Goal: Transaction & Acquisition: Download file/media

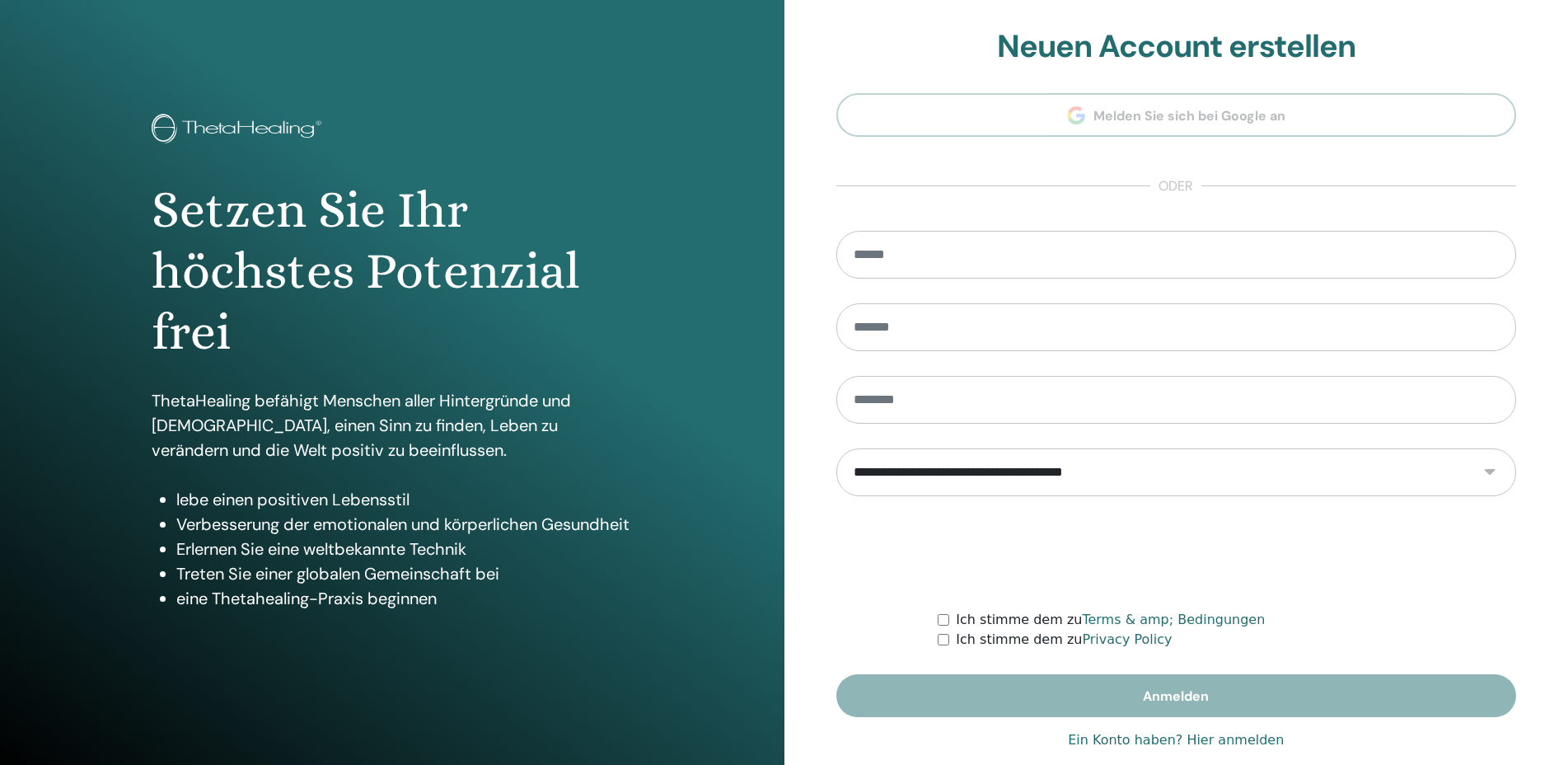
scroll to position [27, 0]
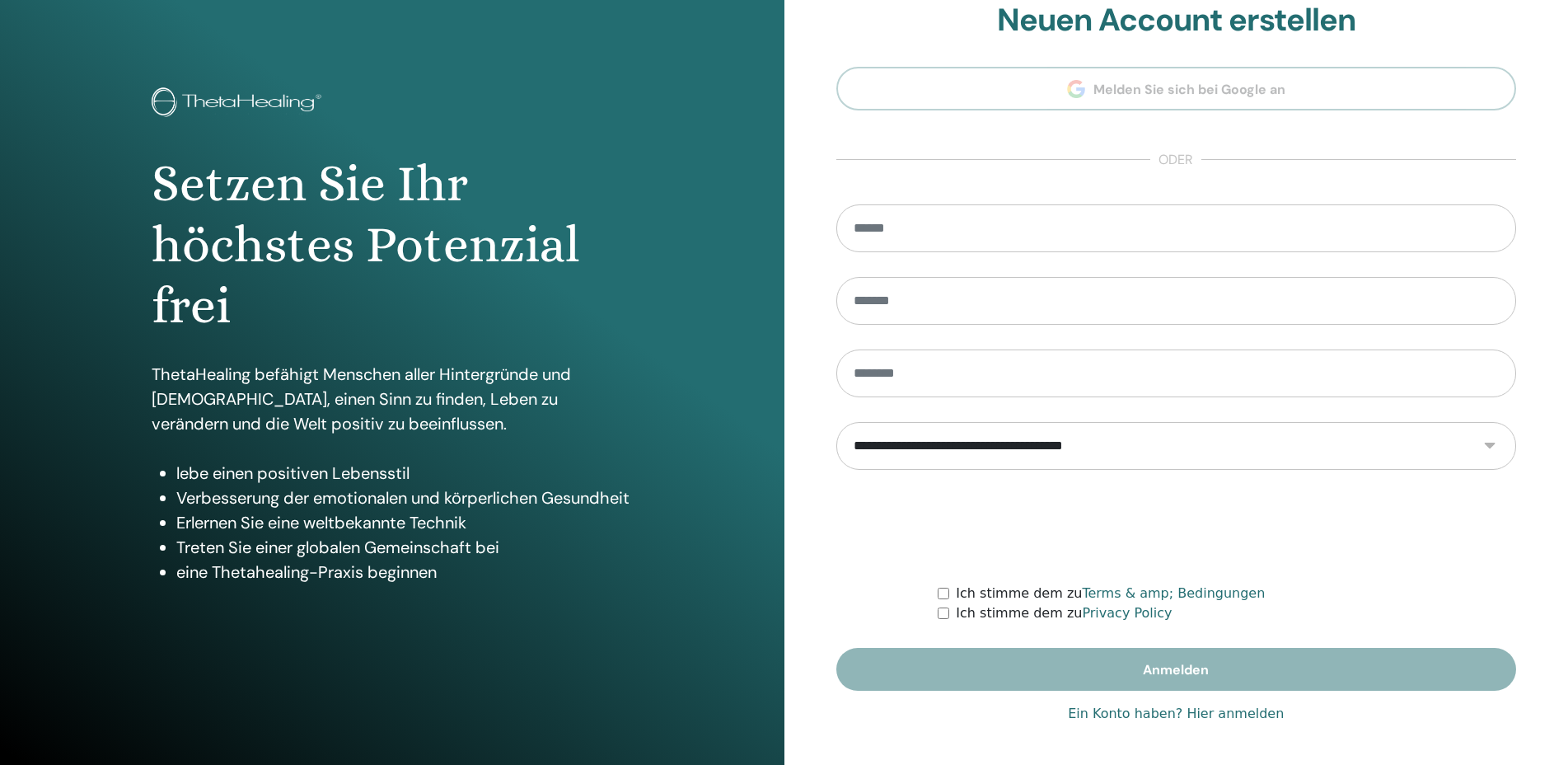
click at [1252, 714] on link "Ein Konto haben? Hier anmelden" at bounding box center [1175, 714] width 216 height 20
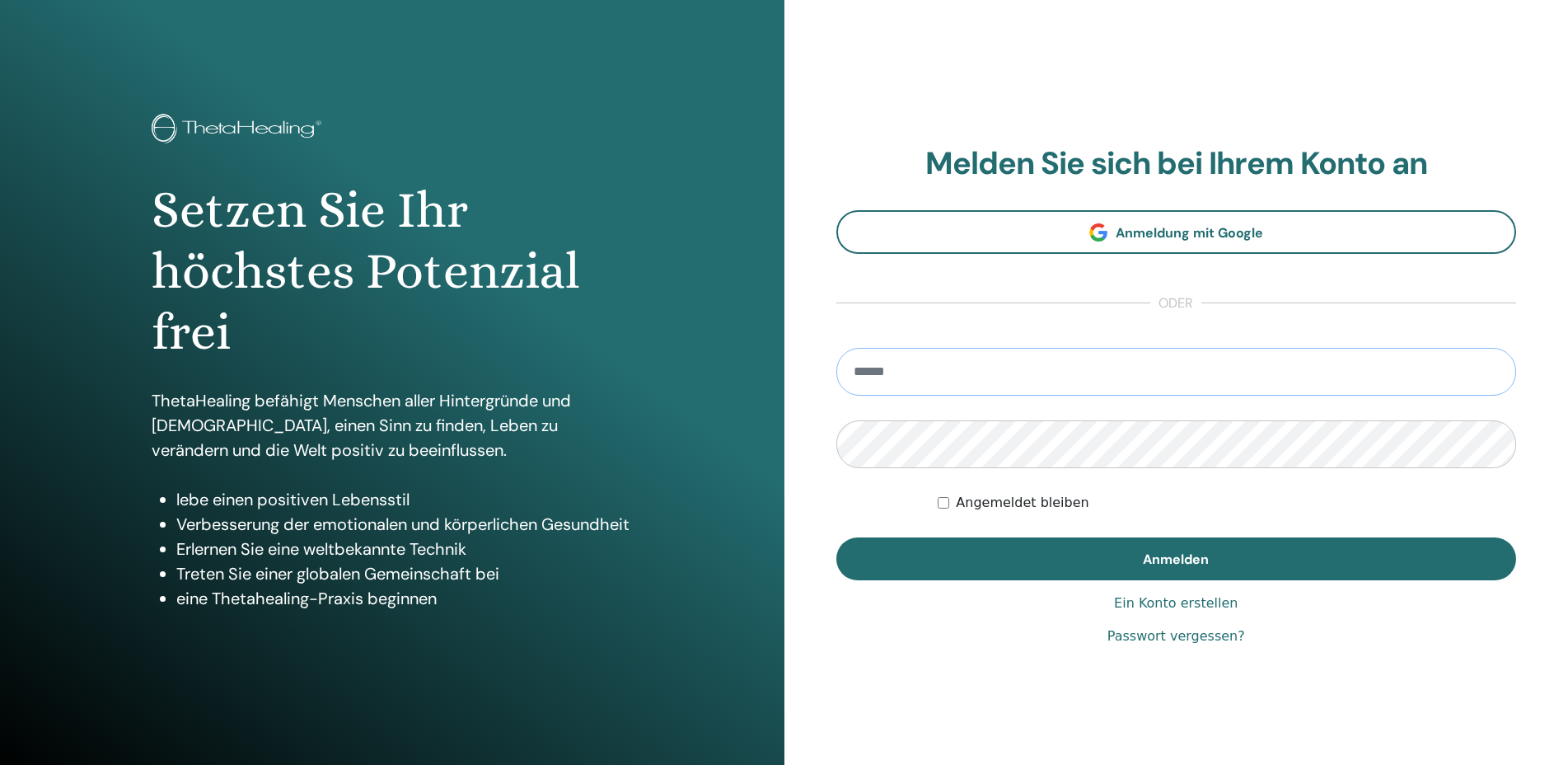
click at [1027, 367] on input "email" at bounding box center [1176, 371] width 681 height 48
type input "**********"
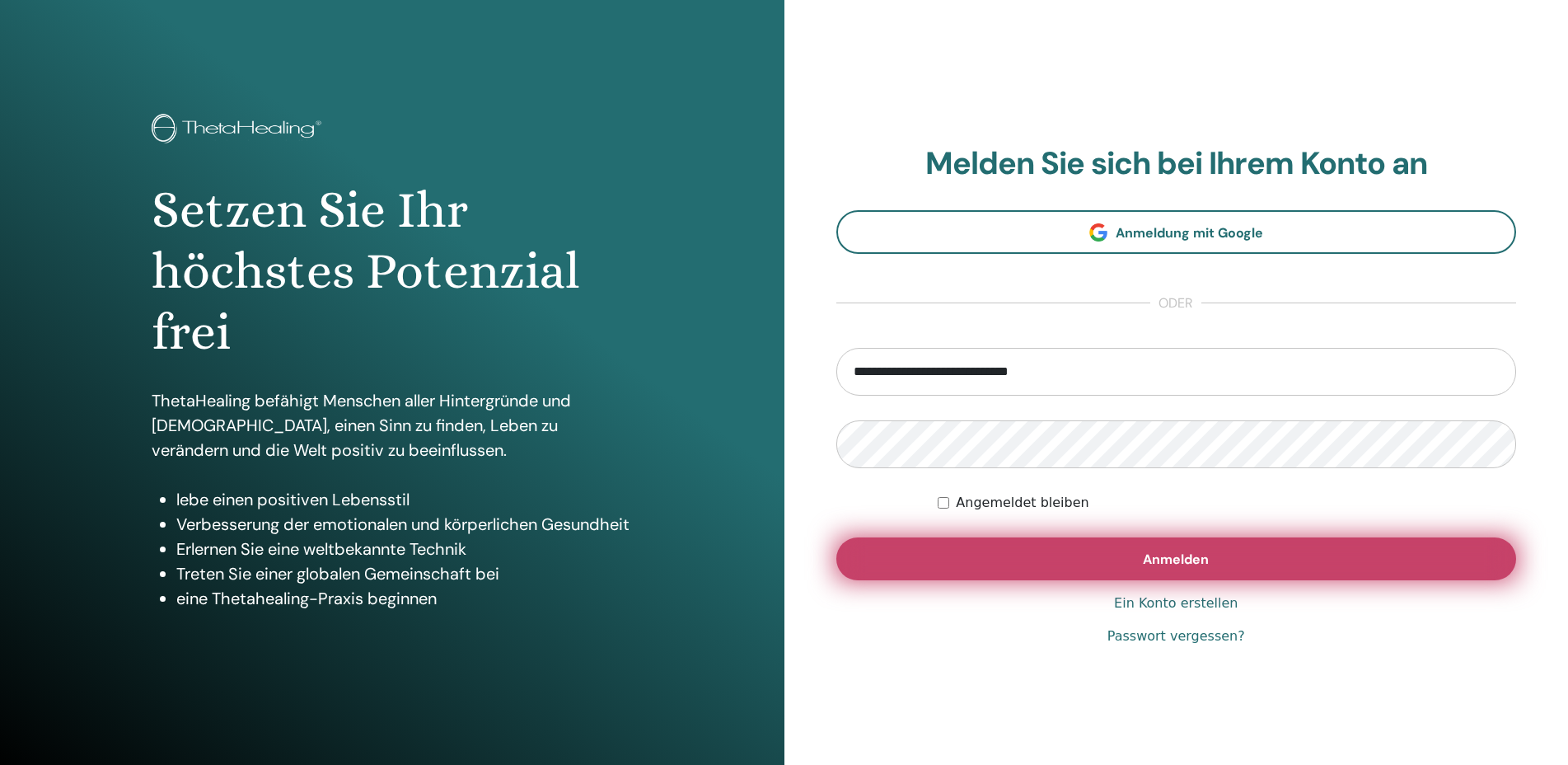
click at [1061, 564] on button "Anmelden" at bounding box center [1176, 558] width 681 height 43
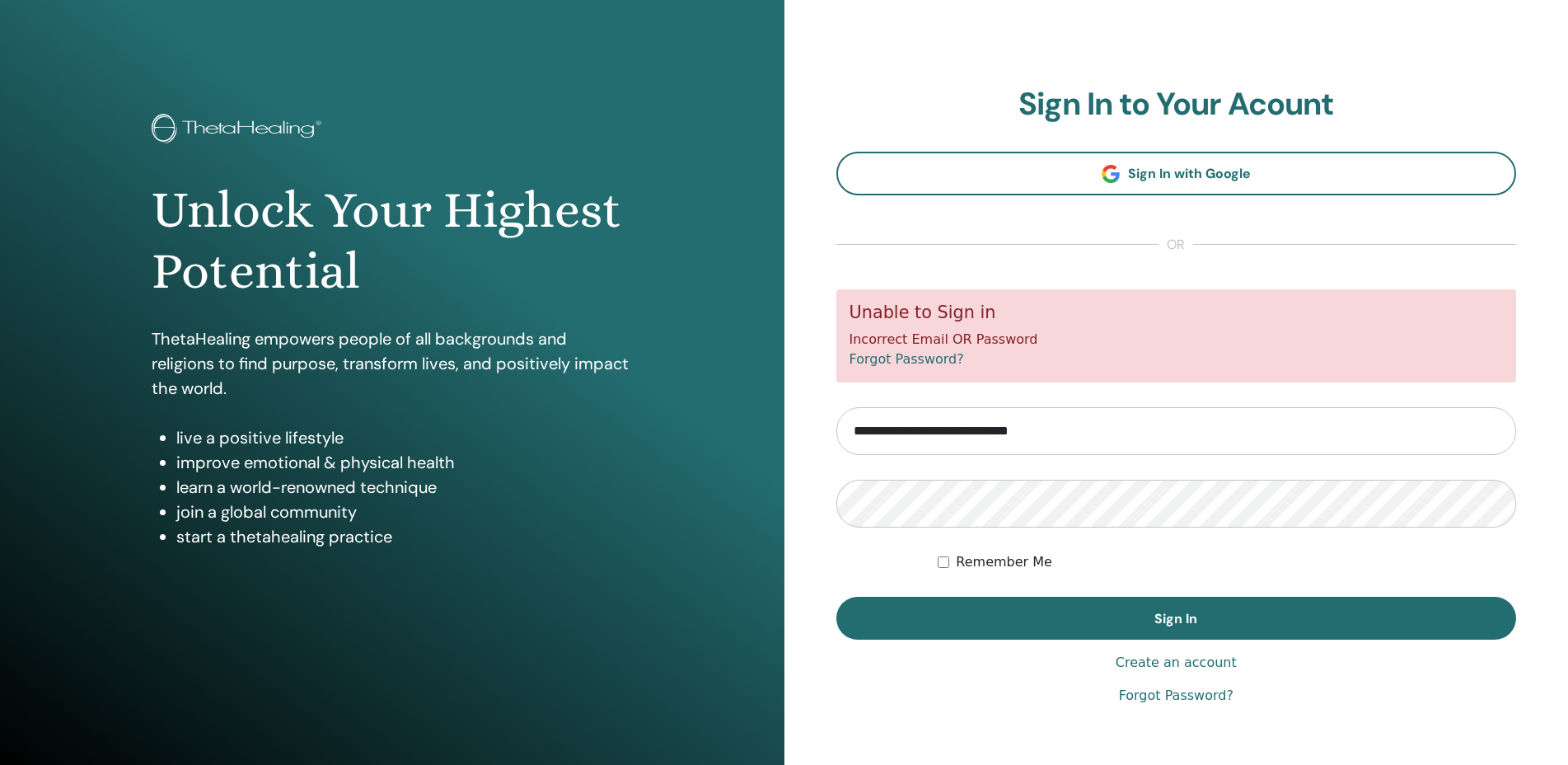
click at [853, 568] on form "**********" at bounding box center [1176, 463] width 681 height 350
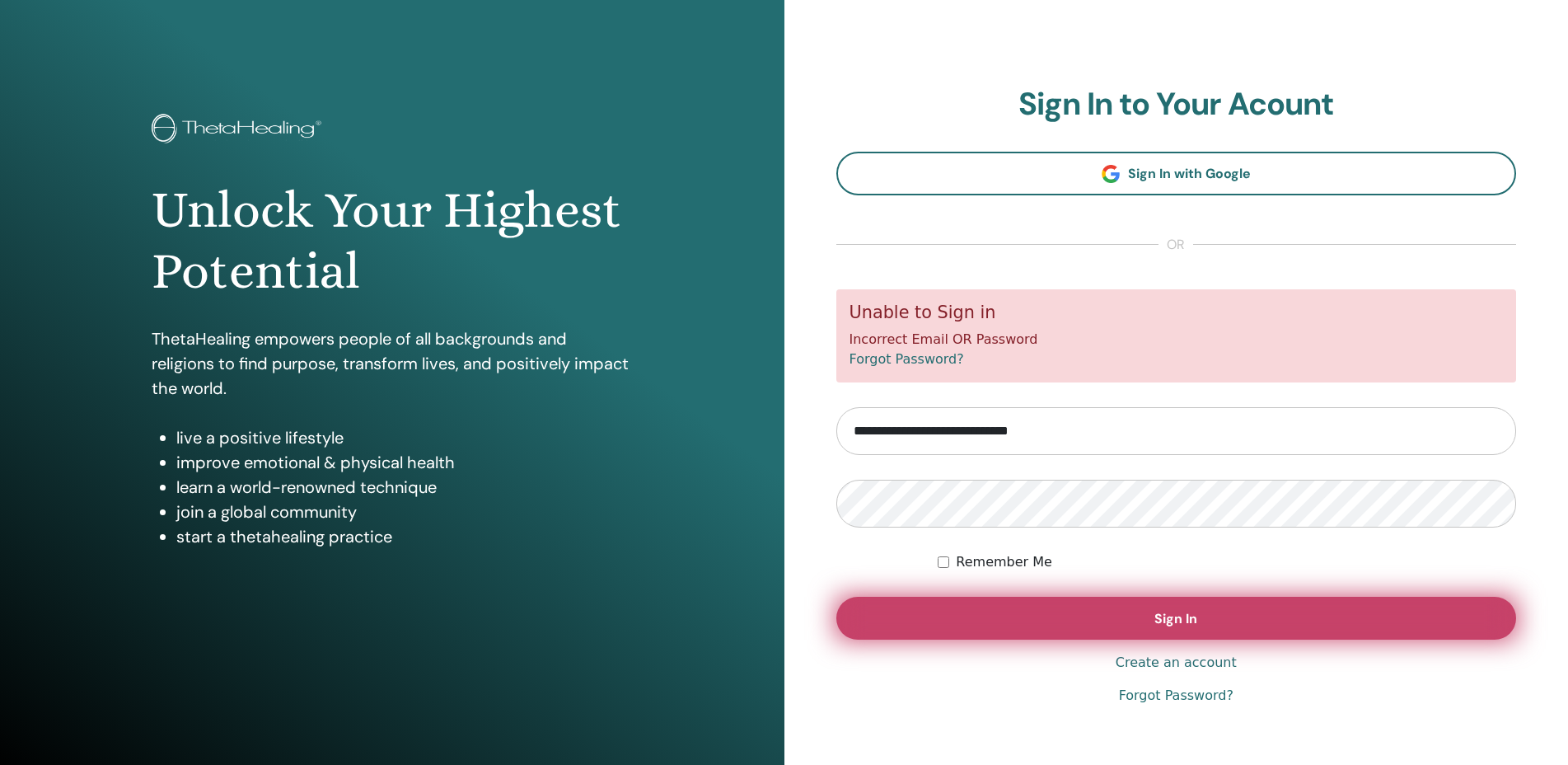
click at [1005, 613] on button "Sign In" at bounding box center [1176, 618] width 681 height 43
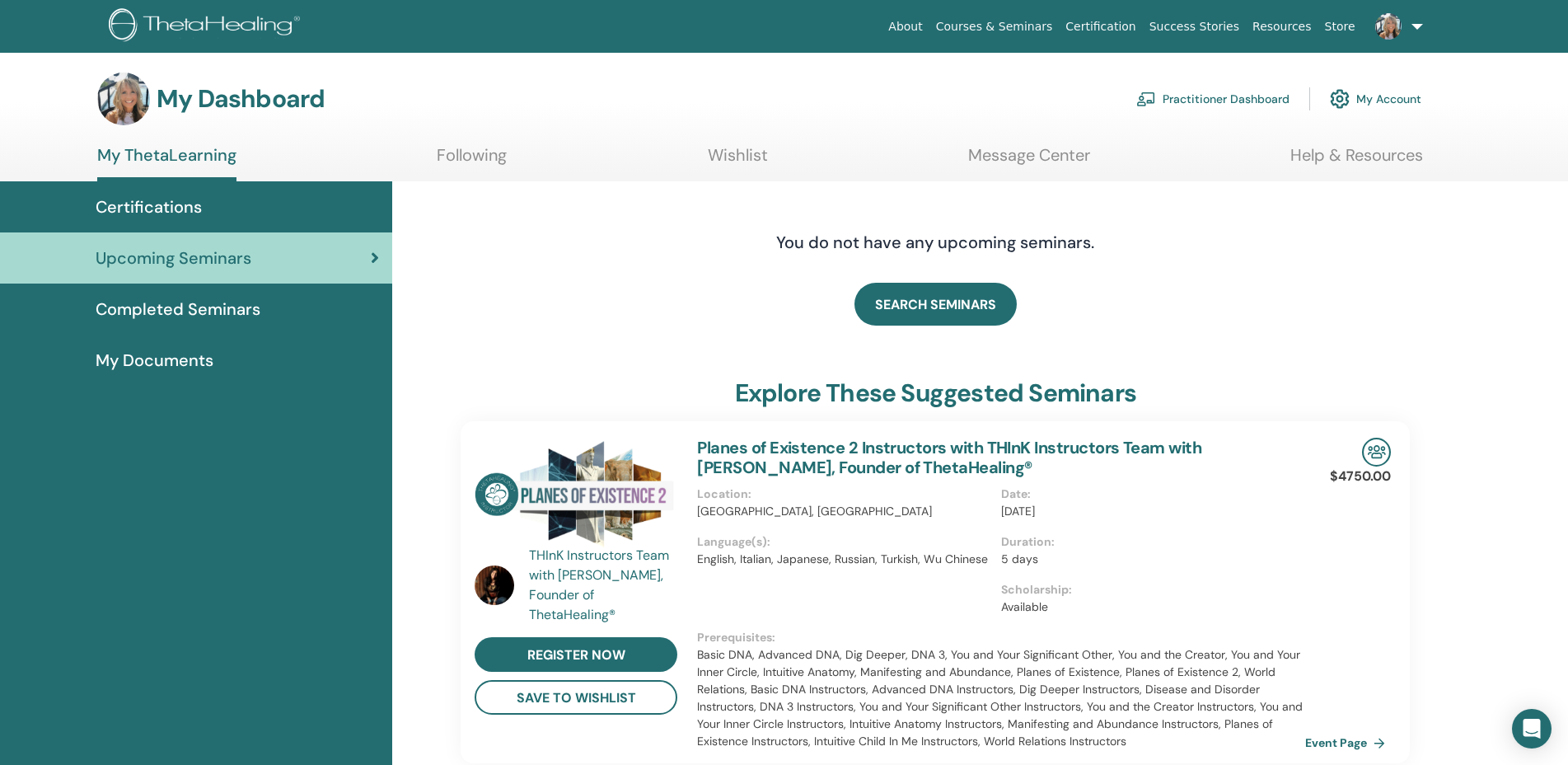
click at [196, 310] on span "Completed Seminars" at bounding box center [178, 309] width 164 height 25
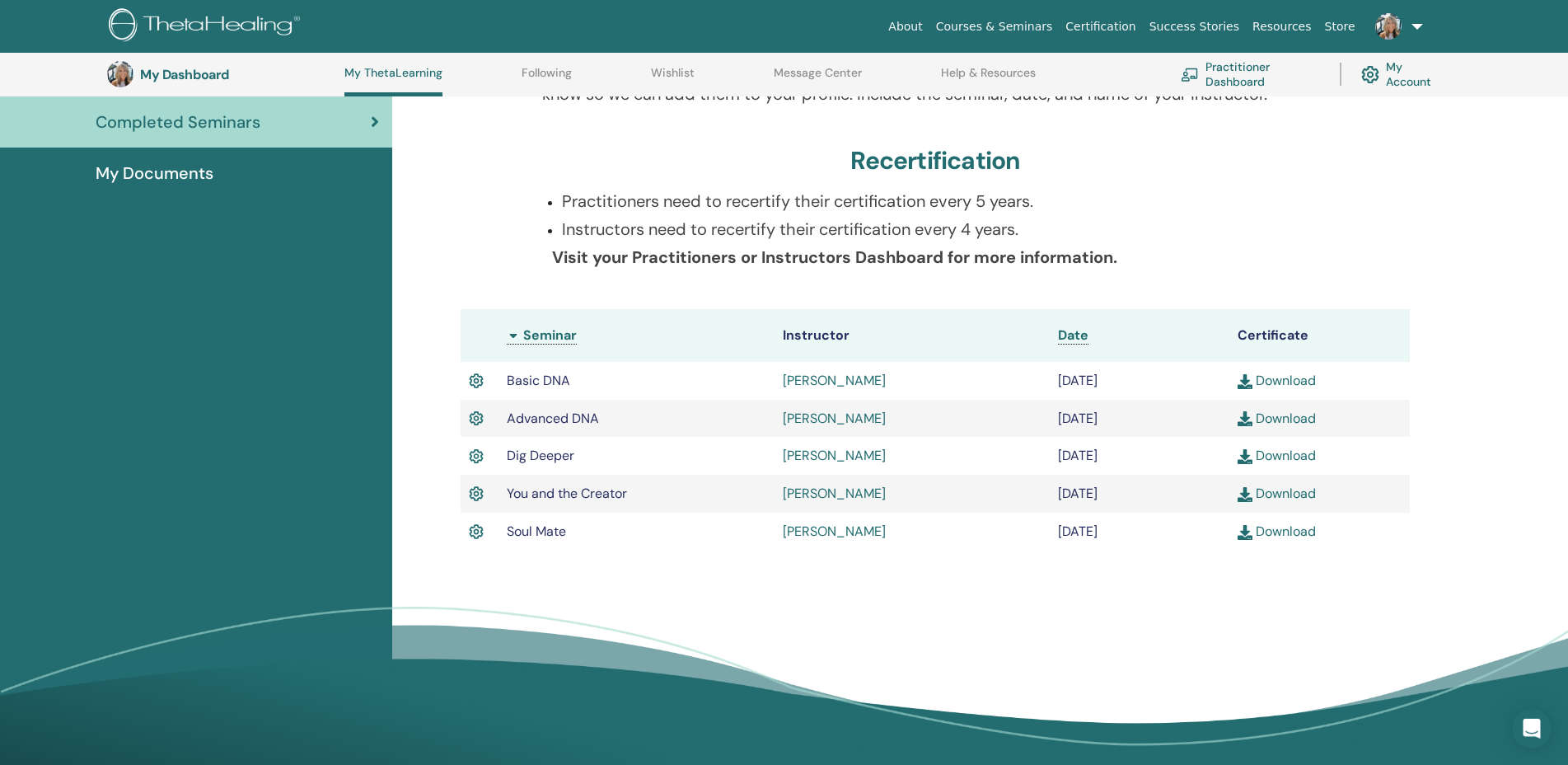
scroll to position [310, 0]
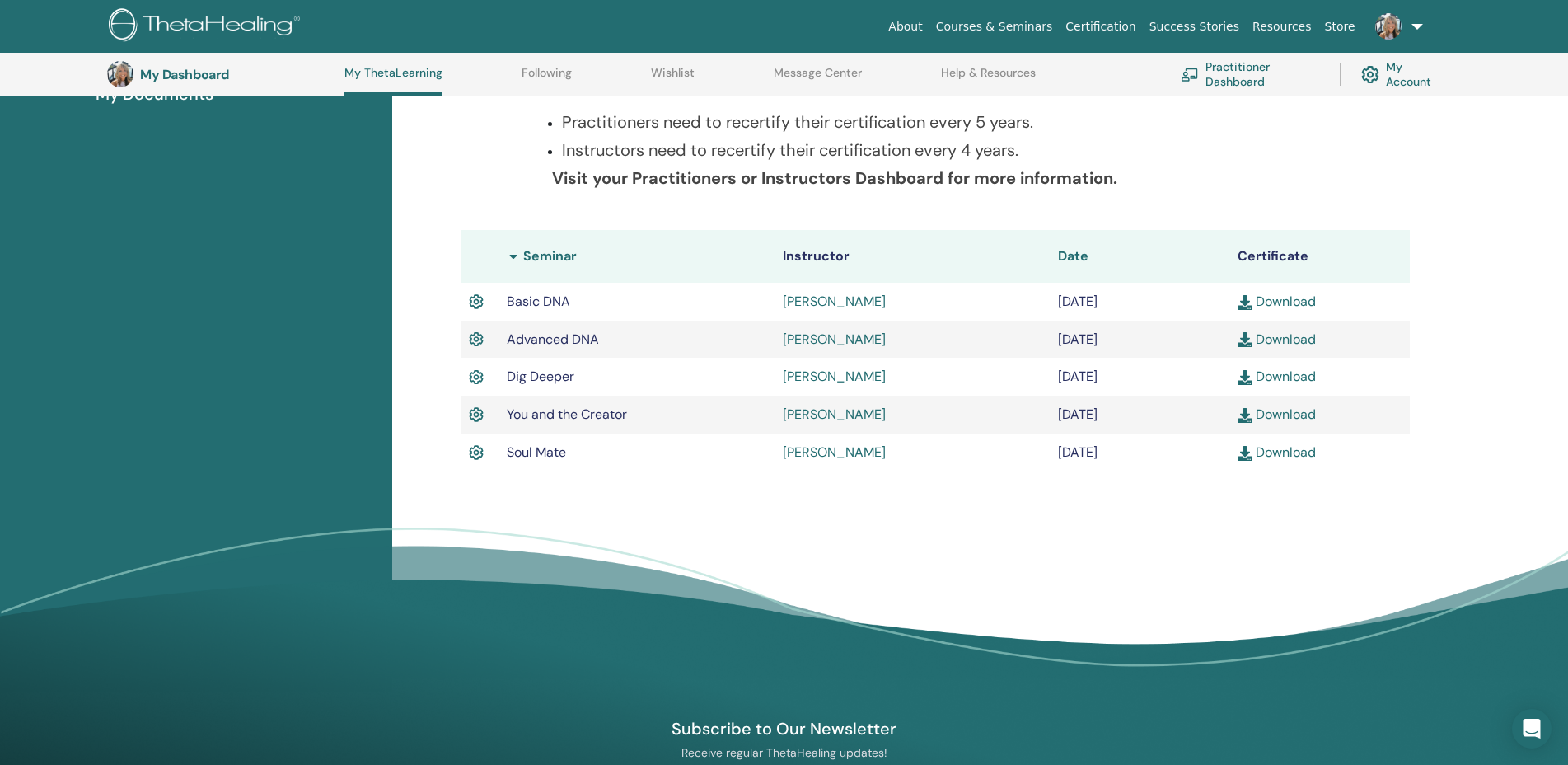
drag, startPoint x: 507, startPoint y: 303, endPoint x: 1328, endPoint y: 464, distance: 836.6
click at [1328, 464] on tbody "Basic DNA Nadia Kellermann September/13, 2020 Download Advanced DNA" at bounding box center [935, 377] width 949 height 188
click at [1329, 448] on td "Download" at bounding box center [1319, 452] width 180 height 37
drag, startPoint x: 510, startPoint y: 296, endPoint x: 1357, endPoint y: 464, distance: 863.5
click at [1357, 464] on tbody "Basic DNA Nadia Kellermann September/13, 2020 Download Advanced DNA" at bounding box center [935, 377] width 949 height 188
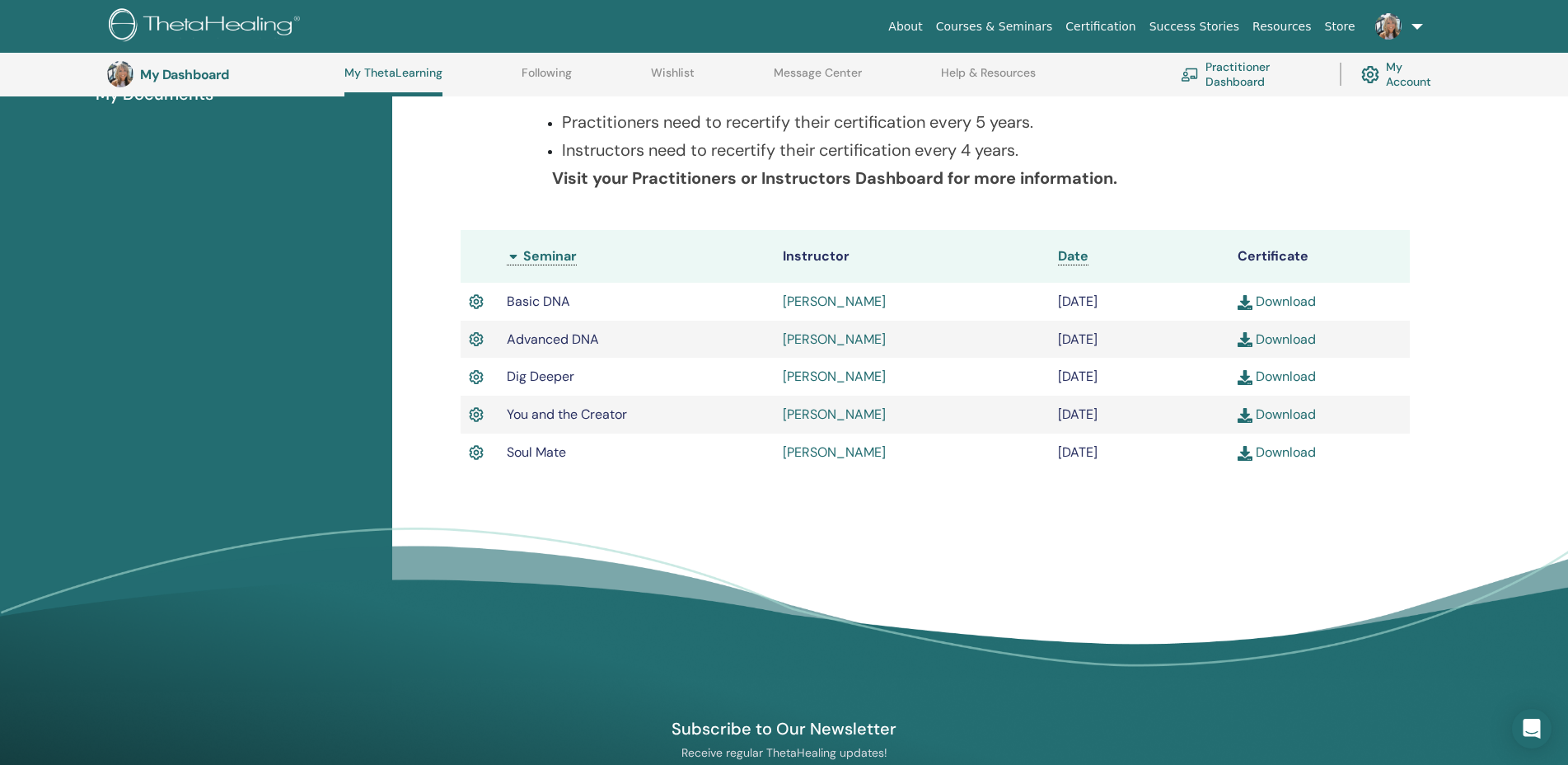
copy tbody "Basic DNA Nadia Kellermann September/13, 2020 Download Advanced DNA Nadia Kelle…"
click at [1402, 304] on td "Download" at bounding box center [1319, 301] width 180 height 37
click at [1305, 456] on link "Download" at bounding box center [1277, 452] width 79 height 17
click at [1270, 338] on link "Download" at bounding box center [1277, 339] width 79 height 17
click at [1282, 381] on link "Download" at bounding box center [1277, 376] width 79 height 17
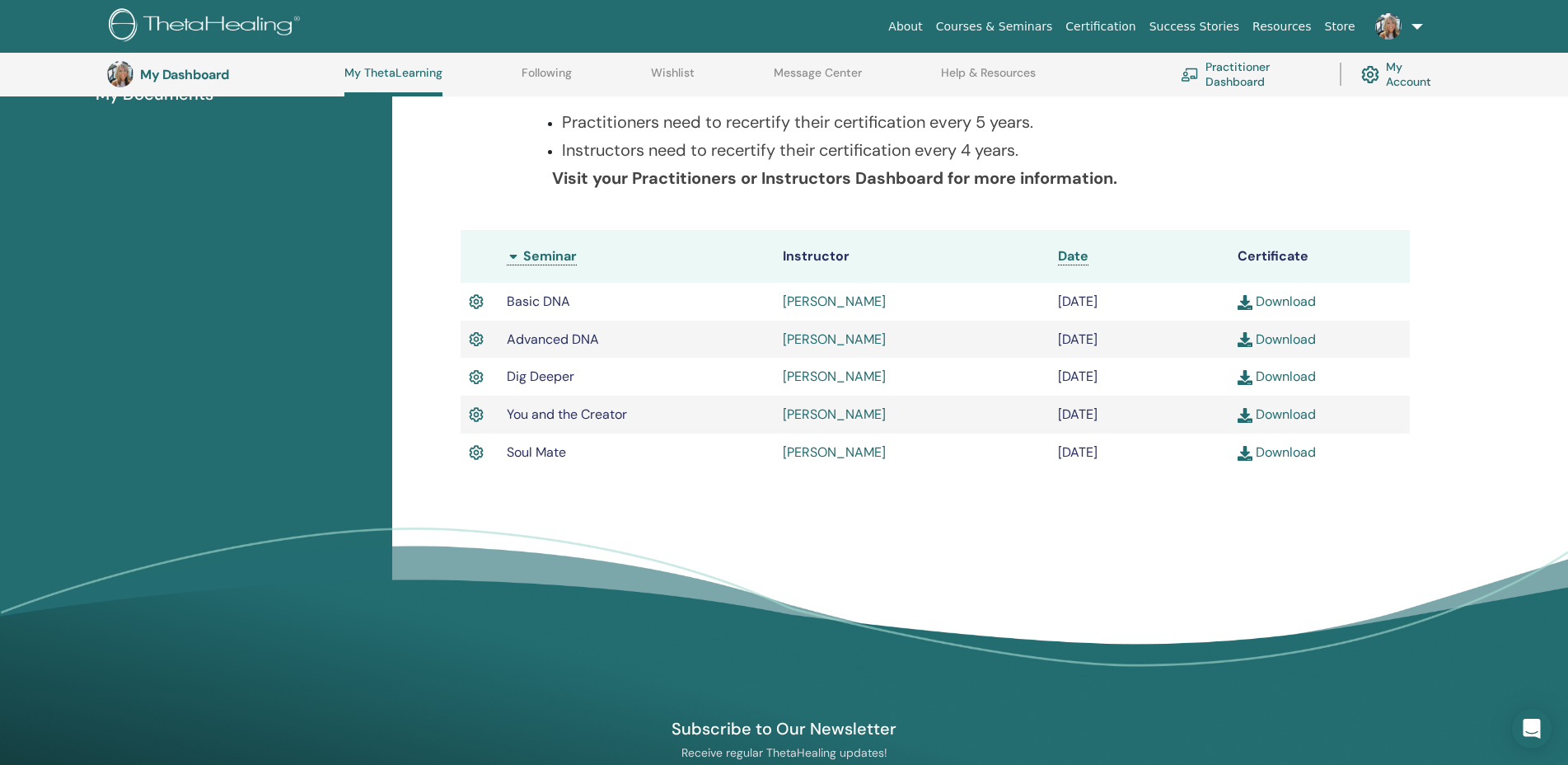
click at [1292, 419] on link "Download" at bounding box center [1277, 414] width 79 height 17
click at [1304, 457] on link "Download" at bounding box center [1277, 452] width 79 height 17
